Goal: Information Seeking & Learning: Learn about a topic

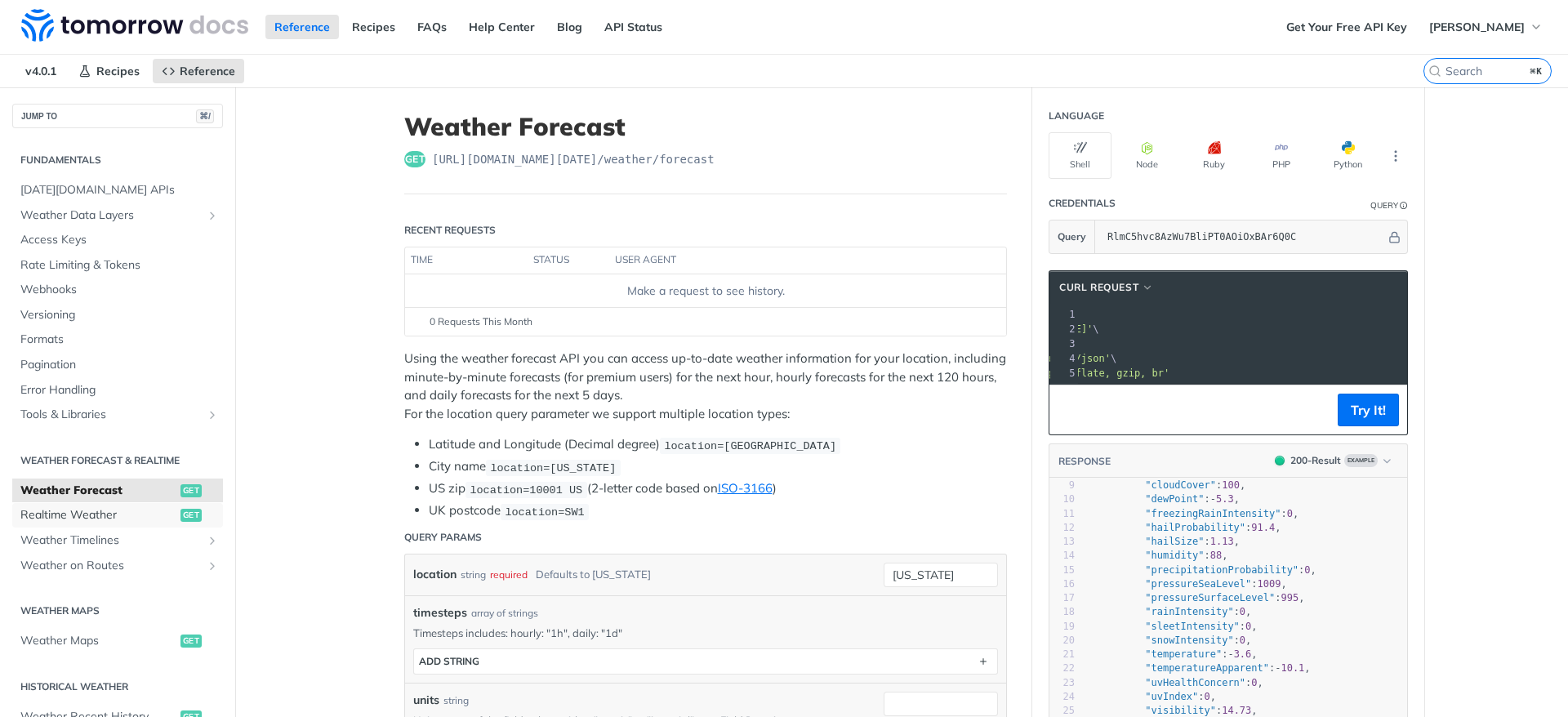
scroll to position [121, 0]
click at [100, 521] on span "Realtime Weather" at bounding box center [98, 516] width 156 height 17
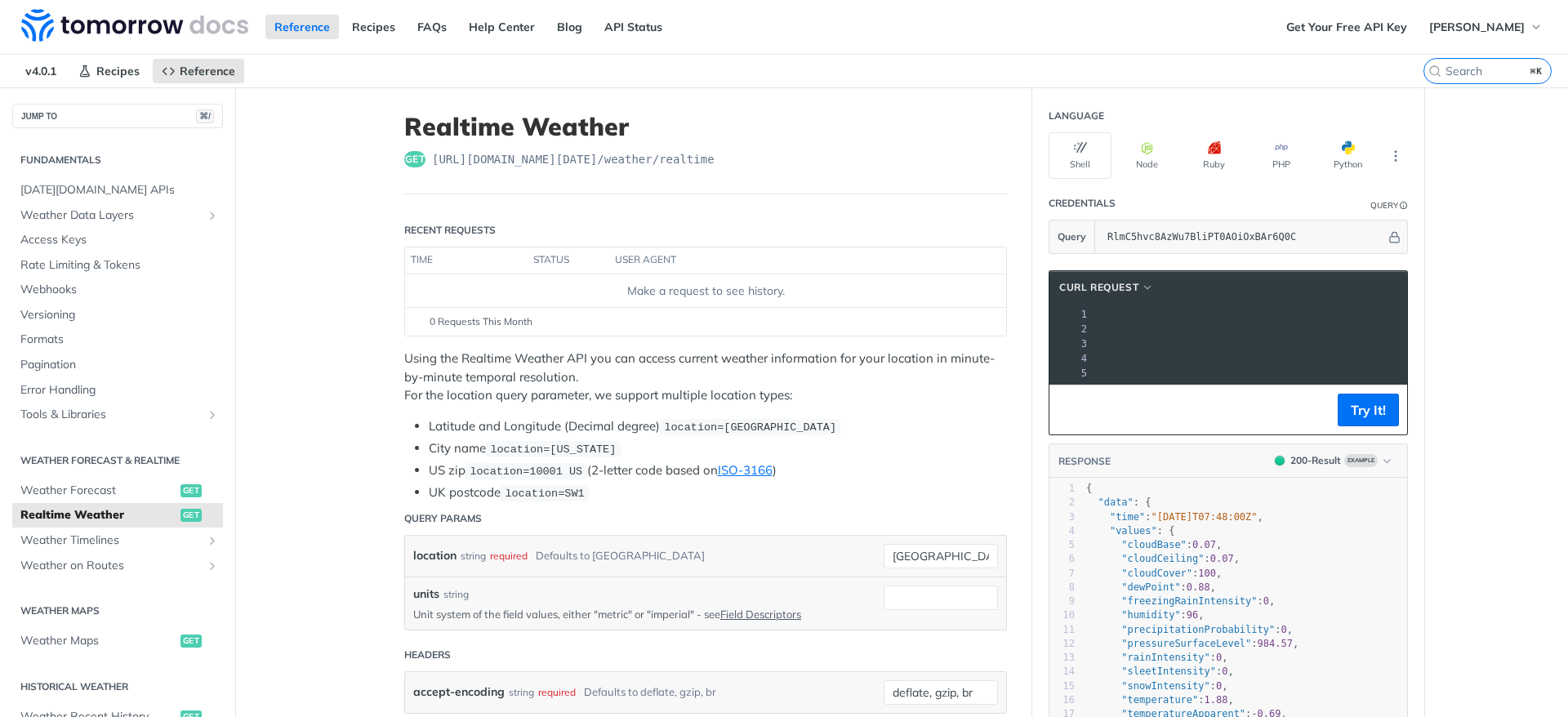
drag, startPoint x: 1091, startPoint y: 331, endPoint x: 1381, endPoint y: 328, distance: 290.0
click at [956, 328] on span "'[URL][DOMAIN_NAME][DATE]'" at bounding box center [879, 329] width 153 height 12
copy span "[URL][DOMAIN_NAME][DATE]"
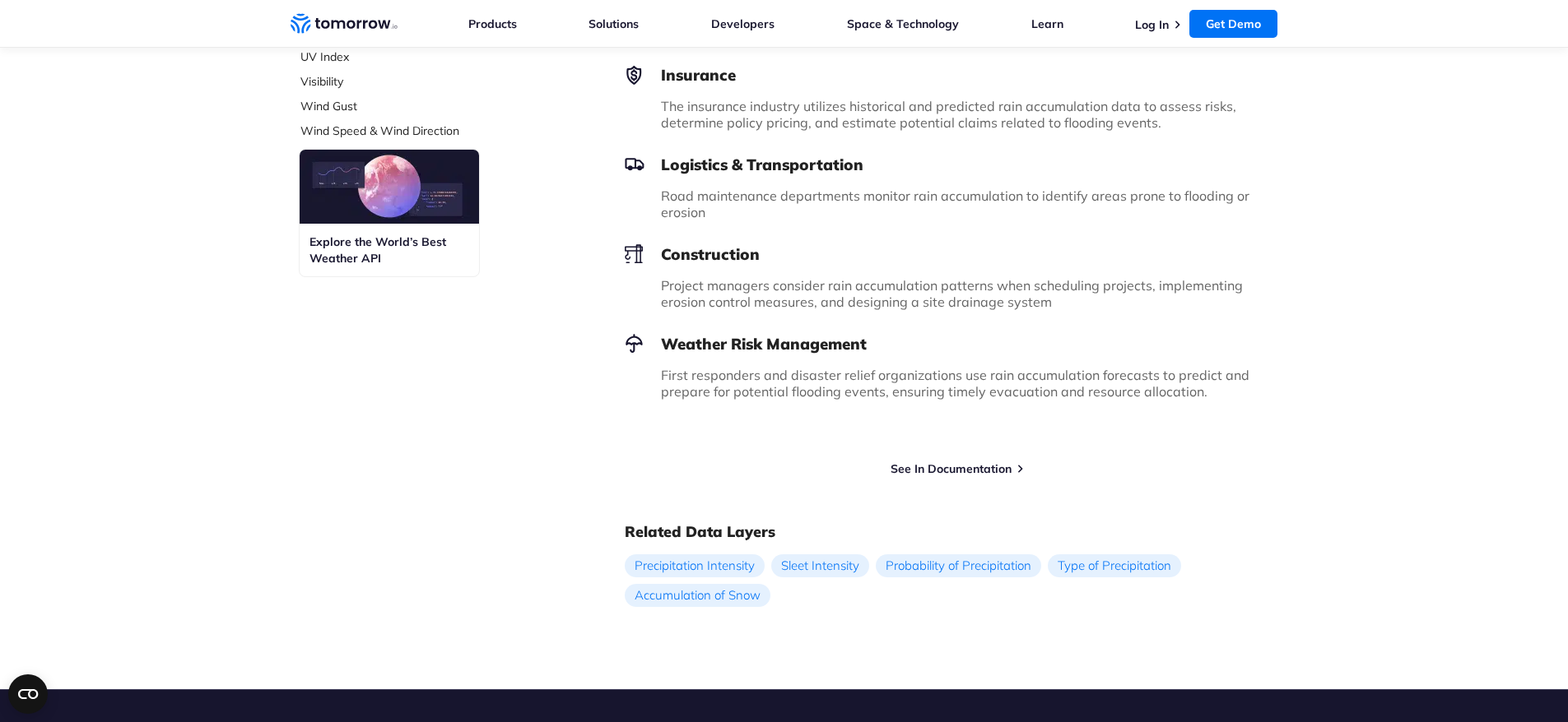
scroll to position [906, 0]
